Goal: Task Accomplishment & Management: Complete application form

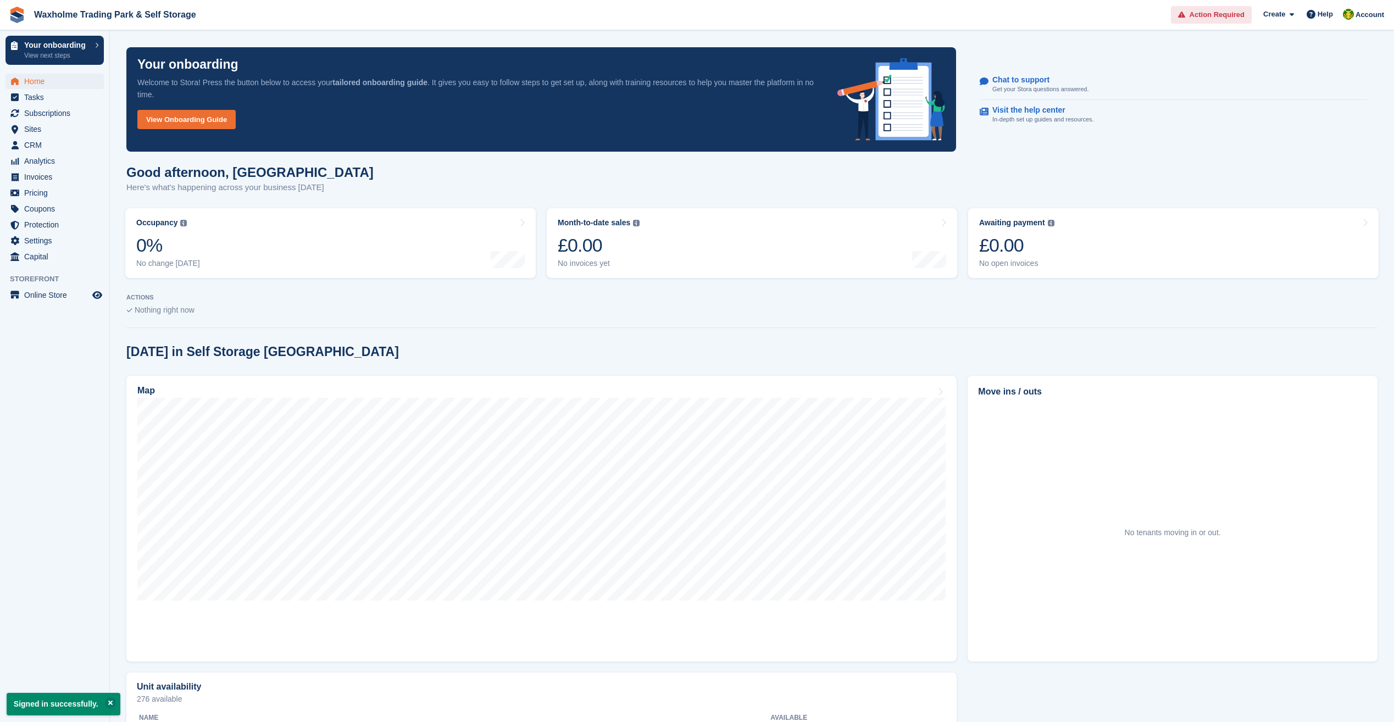
click at [1219, 16] on span "Action Required" at bounding box center [1217, 14] width 55 height 11
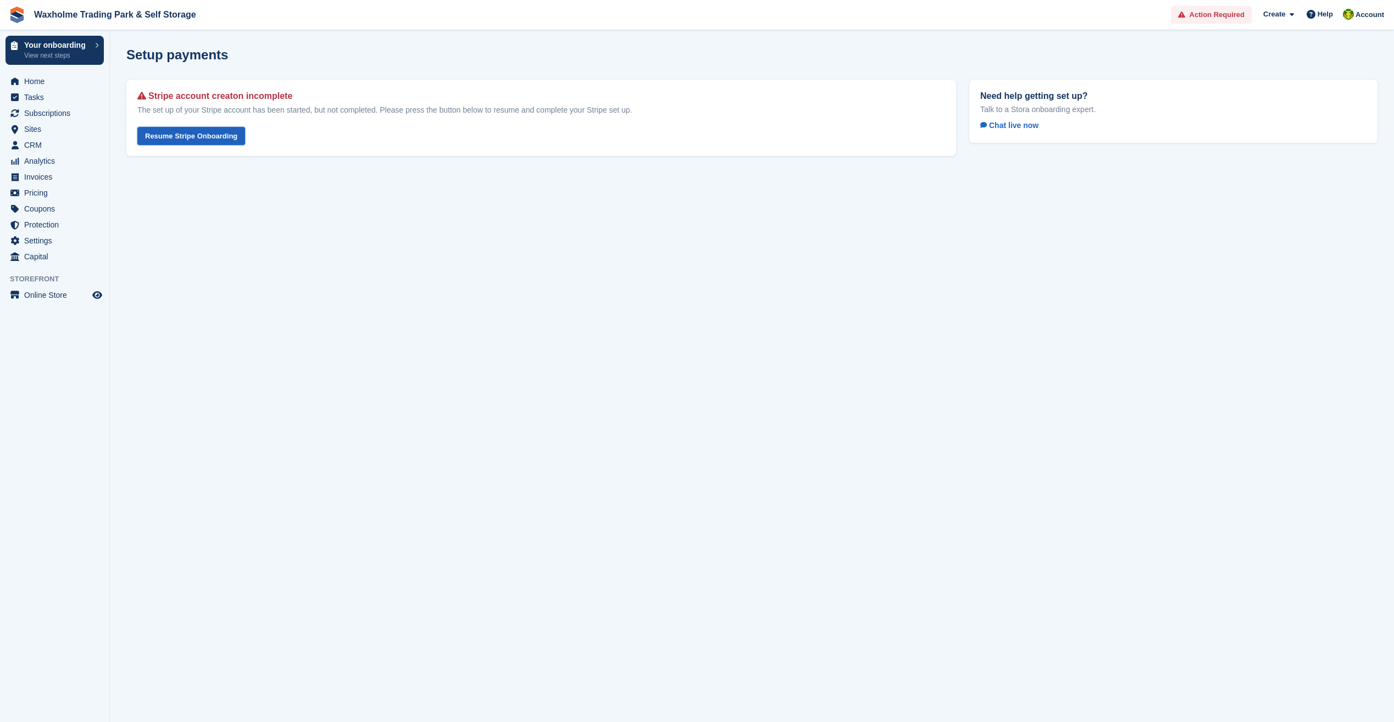
click at [176, 136] on link "Resume Stripe Onboarding" at bounding box center [191, 136] width 108 height 18
click at [182, 136] on link "Resume Stripe Onboarding" at bounding box center [191, 136] width 108 height 18
